Goal: Task Accomplishment & Management: Manage account settings

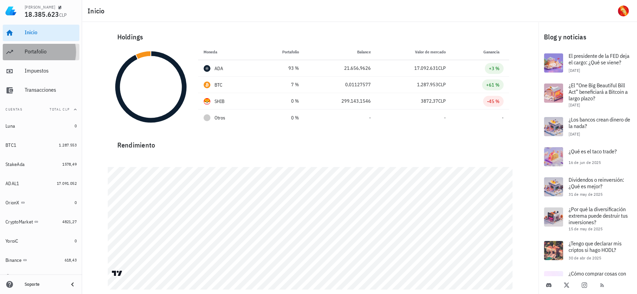
click at [66, 50] on div "Portafolio" at bounding box center [51, 51] width 52 height 6
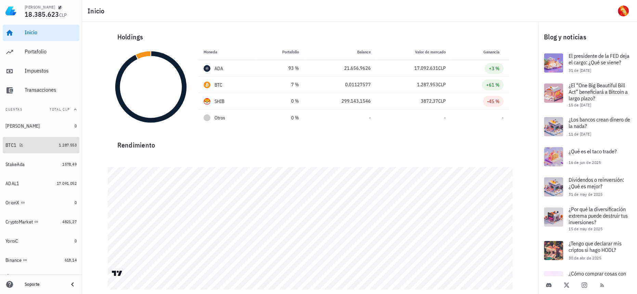
click at [51, 144] on link "BTC1 1.287.553" at bounding box center [41, 145] width 77 height 16
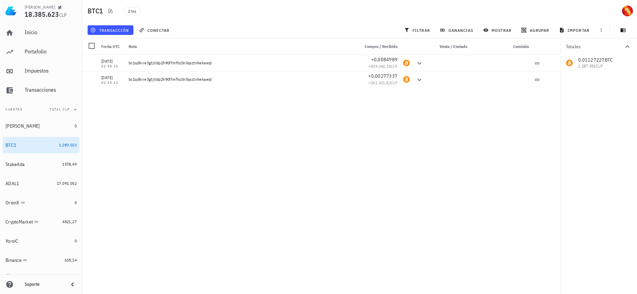
click at [122, 37] on div "transacción conectar filtrar ganancias mostrar agrupar importar" at bounding box center [359, 30] width 547 height 16
click at [124, 32] on span "transacción" at bounding box center [110, 29] width 37 height 5
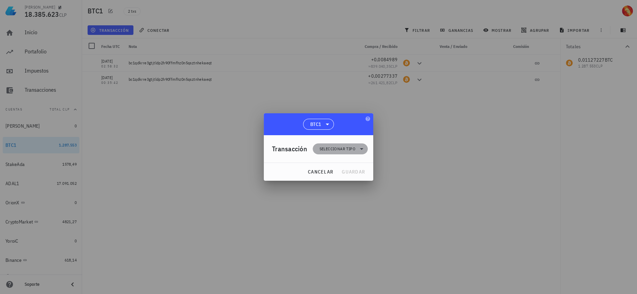
click at [343, 147] on span "Seleccionar tipo" at bounding box center [337, 148] width 36 height 7
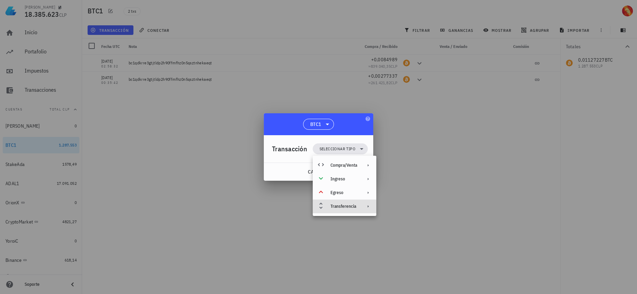
click at [356, 200] on div "Transferencia" at bounding box center [345, 206] width 64 height 14
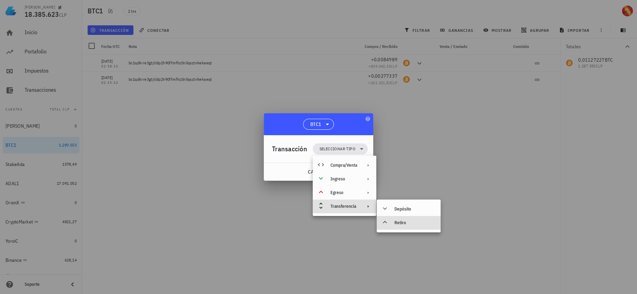
click at [419, 224] on div "Retiro" at bounding box center [414, 222] width 41 height 5
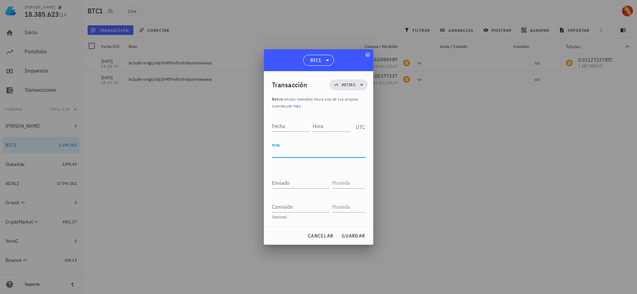
click at [302, 150] on textarea "Nota" at bounding box center [318, 151] width 93 height 11
paste textarea "18RPGESCeK6oy3s12wUzDhRK71WKFAYTxk"
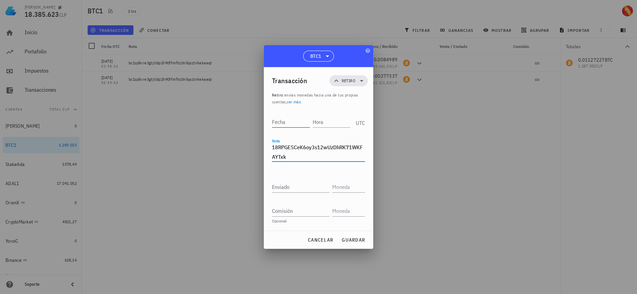
type textarea "18RPGESCeK6oy3s12wUzDhRK71WKFAYTxk"
click at [296, 120] on input "Fecha" at bounding box center [291, 121] width 38 height 11
type input "2025-08-12"
click at [324, 121] on input "Hora" at bounding box center [330, 121] width 39 height 11
click at [314, 158] on textarea "18RPGESCeK6oy3s12wUzDhRK71WKFAYTxk" at bounding box center [318, 151] width 93 height 19
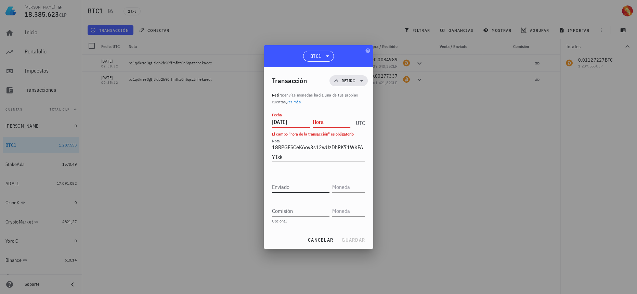
click at [296, 180] on div "Enviado" at bounding box center [302, 184] width 60 height 15
click at [311, 191] on input "Enviado" at bounding box center [300, 186] width 57 height 11
paste input "0,01127046"
type input "0,01127046"
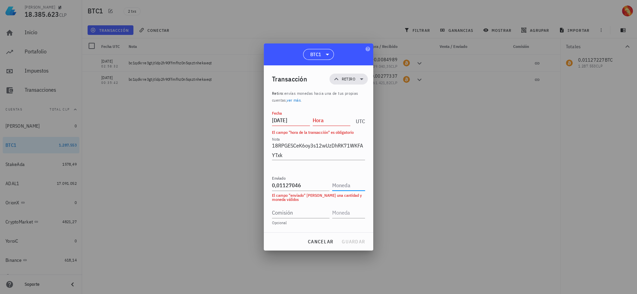
click at [357, 187] on input "text" at bounding box center [347, 185] width 31 height 11
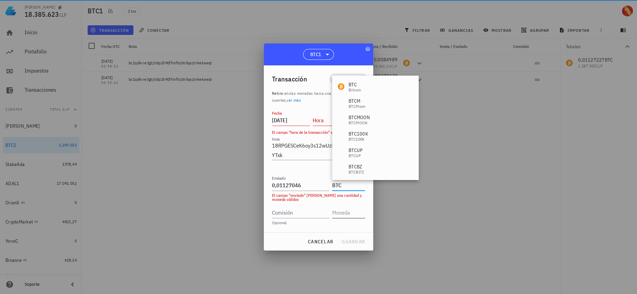
type input "BTC"
click at [351, 210] on input "text" at bounding box center [347, 212] width 31 height 11
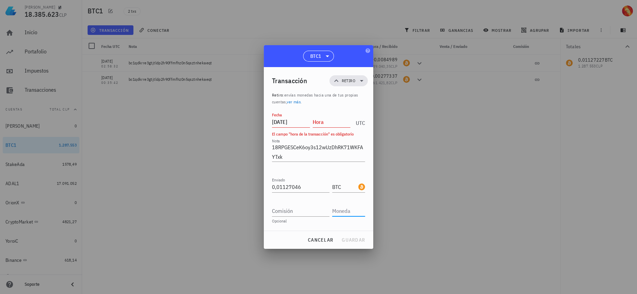
paste input "0,00000181"
type input "0,00000181"
click at [302, 211] on input "Comisión" at bounding box center [300, 210] width 57 height 11
paste input "0,00000181"
type input "0,00000181"
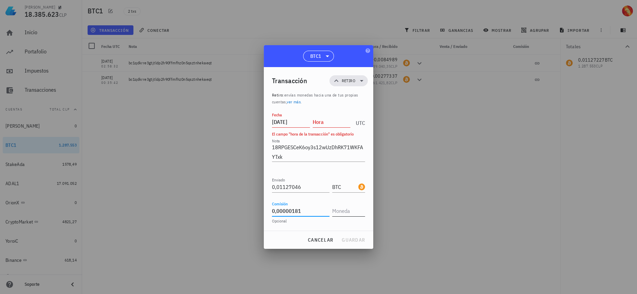
click at [347, 213] on input "text" at bounding box center [347, 210] width 31 height 11
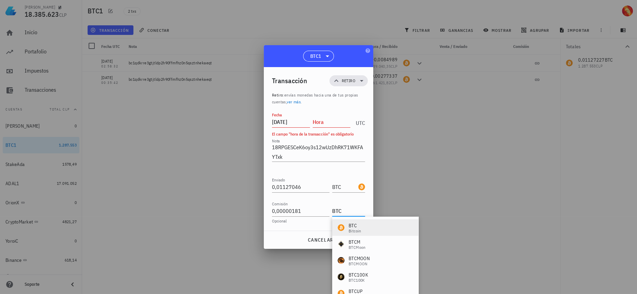
click at [361, 223] on div "BTC Bitcoin" at bounding box center [375, 227] width 86 height 16
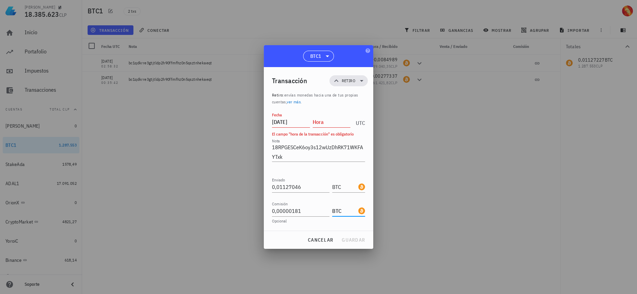
type input "BTC"
click at [326, 128] on div "Hora" at bounding box center [333, 120] width 41 height 17
click at [328, 124] on input "Hora" at bounding box center [332, 121] width 38 height 11
type input "18:32:00"
click at [362, 239] on span "guardar" at bounding box center [353, 240] width 24 height 6
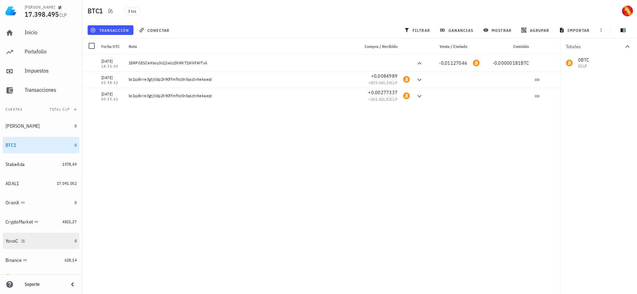
scroll to position [9, 0]
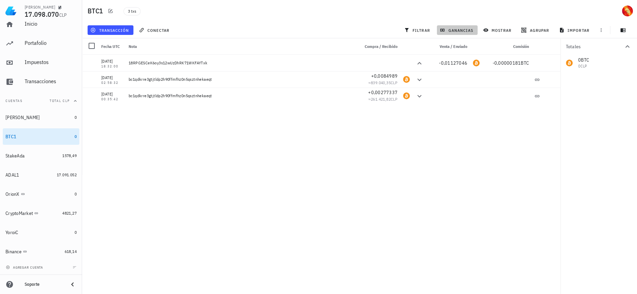
click at [462, 29] on span "ganancias" at bounding box center [457, 29] width 32 height 5
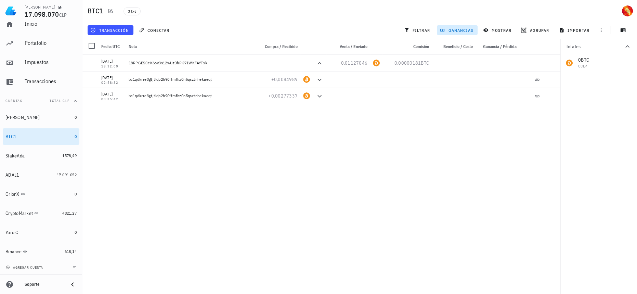
click at [468, 29] on span "ganancias" at bounding box center [457, 29] width 32 height 5
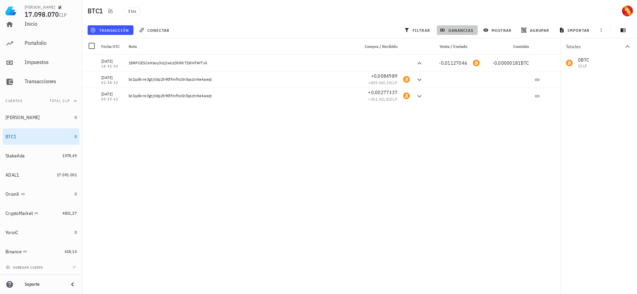
click at [466, 31] on span "ganancias" at bounding box center [457, 29] width 32 height 5
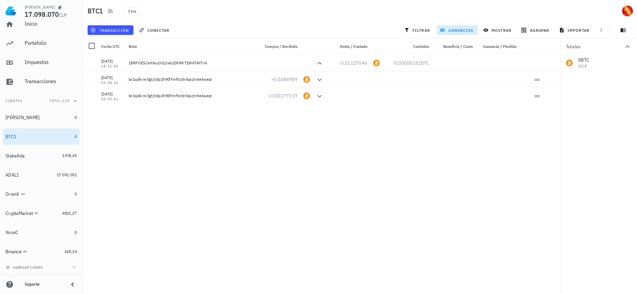
click at [448, 29] on span "ganancias" at bounding box center [457, 29] width 32 height 5
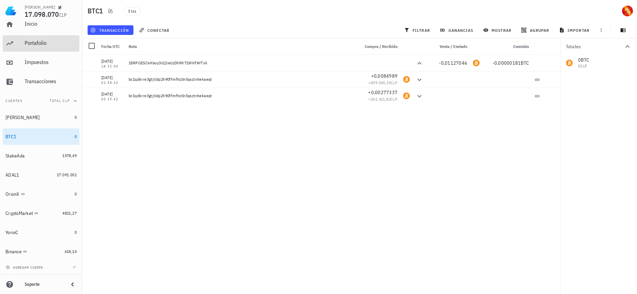
click at [66, 49] on div "Portafolio" at bounding box center [51, 43] width 52 height 15
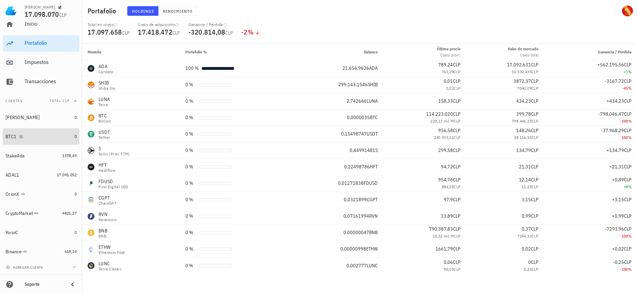
click at [48, 137] on div "BTC1" at bounding box center [38, 136] width 66 height 6
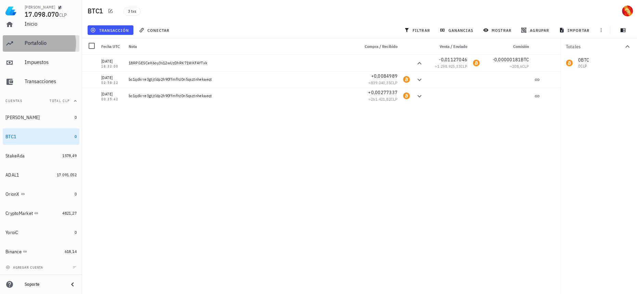
click at [54, 43] on div "Portafolio" at bounding box center [51, 43] width 52 height 6
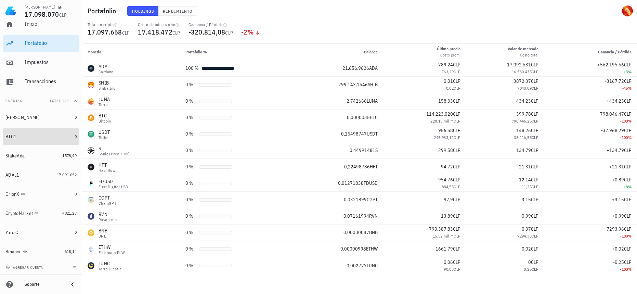
click at [54, 137] on div "BTC1" at bounding box center [38, 136] width 66 height 6
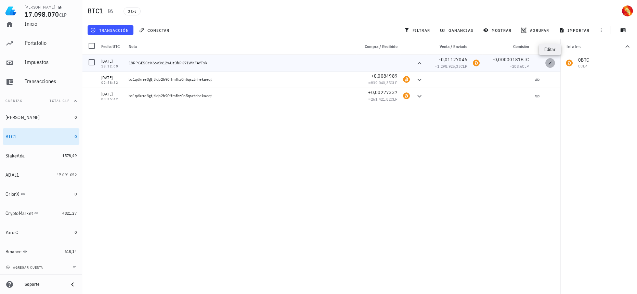
click at [550, 63] on icon "button" at bounding box center [550, 62] width 3 height 3
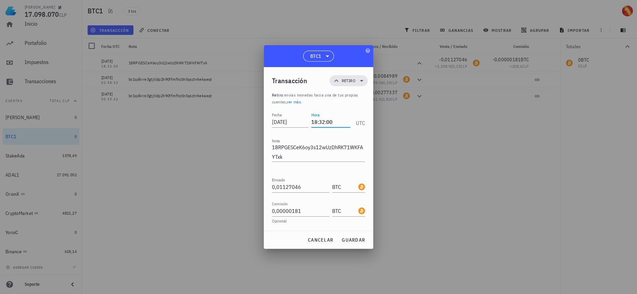
click at [317, 124] on input "18:32:00" at bounding box center [330, 121] width 39 height 11
click at [325, 123] on input "19:32:00" at bounding box center [330, 121] width 39 height 11
click at [351, 236] on button "guardar" at bounding box center [353, 240] width 29 height 12
type input "18:32:00"
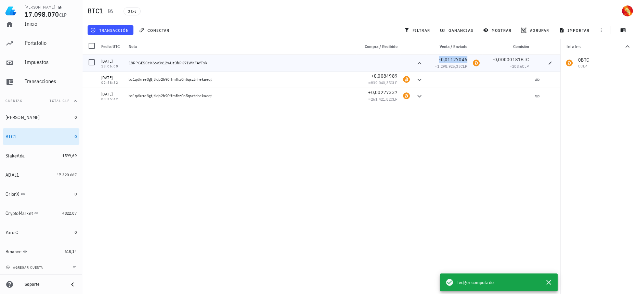
drag, startPoint x: 468, startPoint y: 59, endPoint x: 442, endPoint y: 58, distance: 25.7
click at [442, 58] on div "-0,01127046 ≈ 1.298.925,33 CLP" at bounding box center [448, 63] width 44 height 16
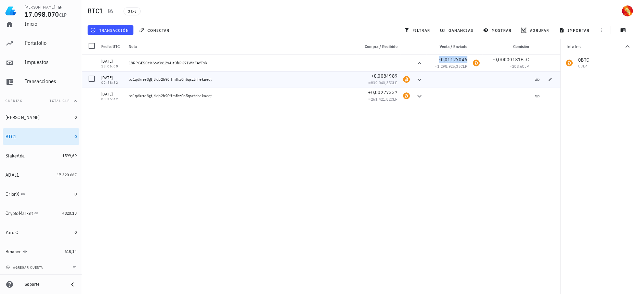
copy span "-0,01127046"
click at [44, 252] on div "Binance" at bounding box center [33, 251] width 56 height 6
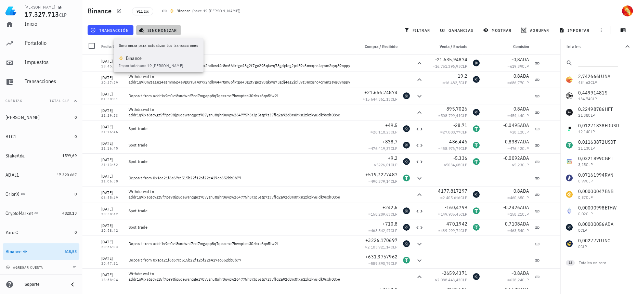
click at [162, 29] on span "sincronizar" at bounding box center [158, 29] width 37 height 5
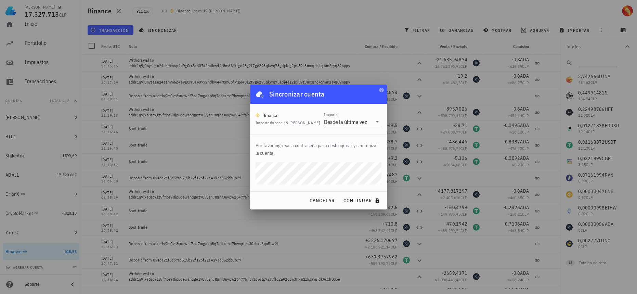
click at [345, 123] on div "Desde la última vez" at bounding box center [345, 121] width 43 height 7
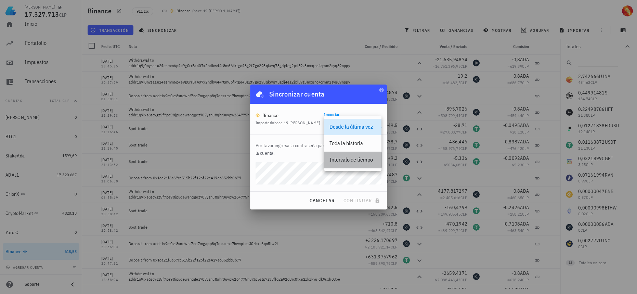
click at [341, 162] on div "Intervalo de tiempo" at bounding box center [352, 159] width 47 height 6
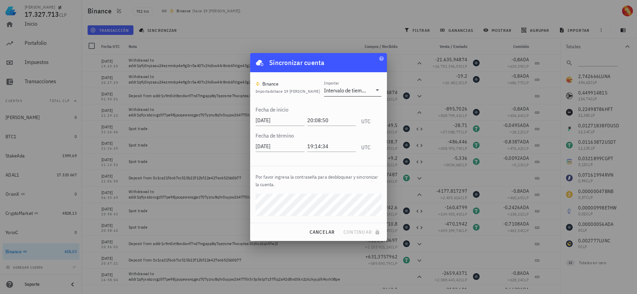
click at [372, 87] on div at bounding box center [377, 90] width 10 height 8
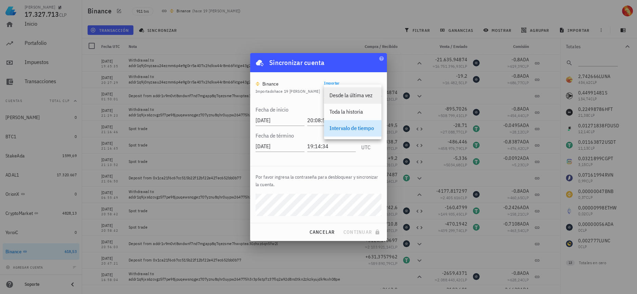
click at [357, 95] on div "Desde la última vez" at bounding box center [352, 95] width 47 height 6
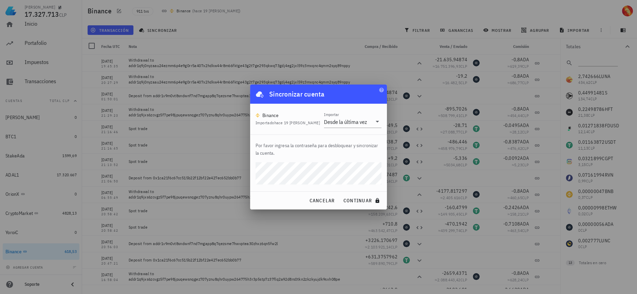
click at [340, 194] on button "continuar" at bounding box center [362, 200] width 44 height 12
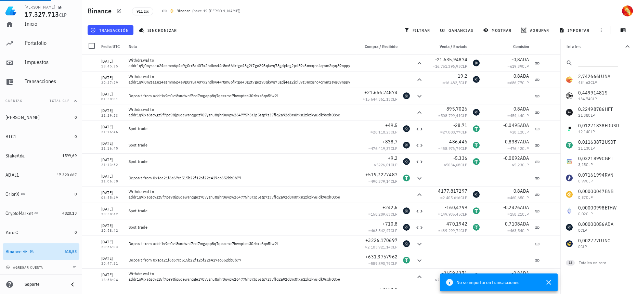
click at [65, 248] on div "618,53" at bounding box center [71, 251] width 12 height 7
click at [48, 115] on div "Luna" at bounding box center [38, 117] width 66 height 6
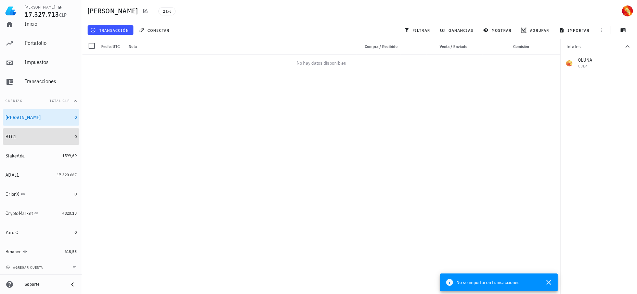
click at [50, 134] on div "BTC1" at bounding box center [38, 136] width 66 height 6
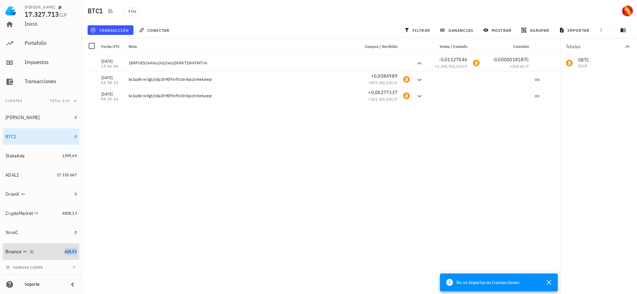
click at [65, 251] on span "618,53" at bounding box center [71, 251] width 12 height 5
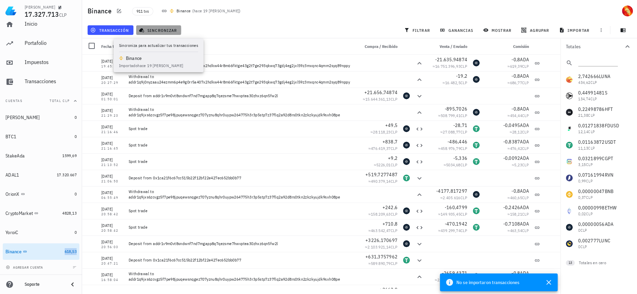
click at [174, 31] on span "sincronizar" at bounding box center [158, 29] width 37 height 5
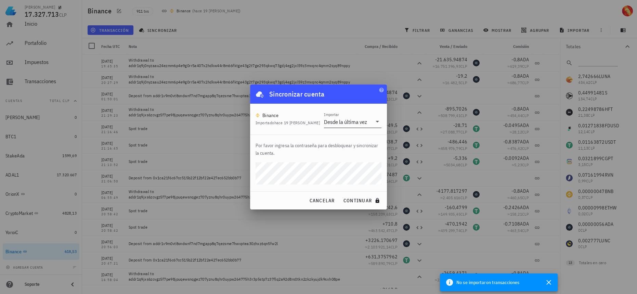
click at [355, 121] on div "Desde la última vez" at bounding box center [345, 121] width 43 height 7
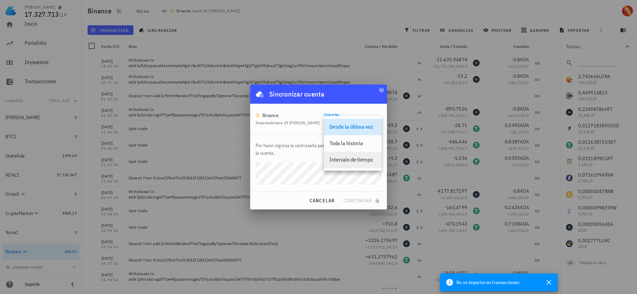
click at [351, 159] on div "Intervalo de tiempo" at bounding box center [352, 159] width 47 height 6
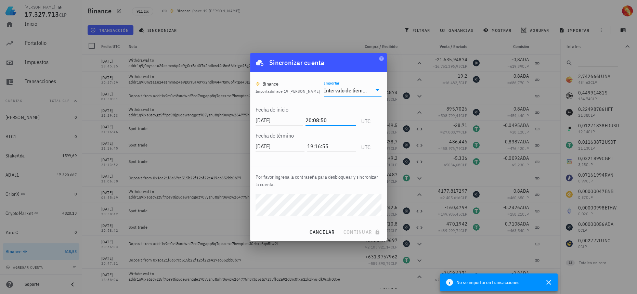
click at [314, 118] on input "20:08:50" at bounding box center [330, 120] width 50 height 11
click at [313, 118] on input "20:08:50" at bounding box center [330, 120] width 50 height 11
type input "22:00:08"
click at [340, 226] on button "continuar" at bounding box center [362, 232] width 44 height 12
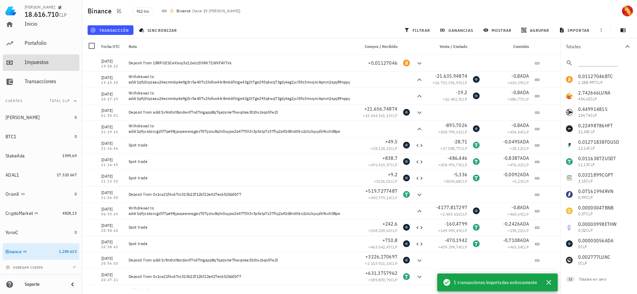
click at [44, 63] on div "Impuestos" at bounding box center [51, 62] width 52 height 6
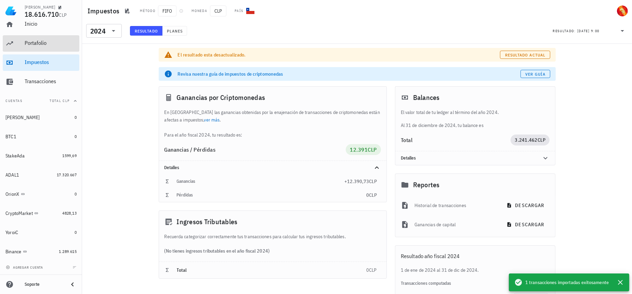
click at [50, 45] on div "Portafolio" at bounding box center [51, 43] width 52 height 6
